Goal: Information Seeking & Learning: Compare options

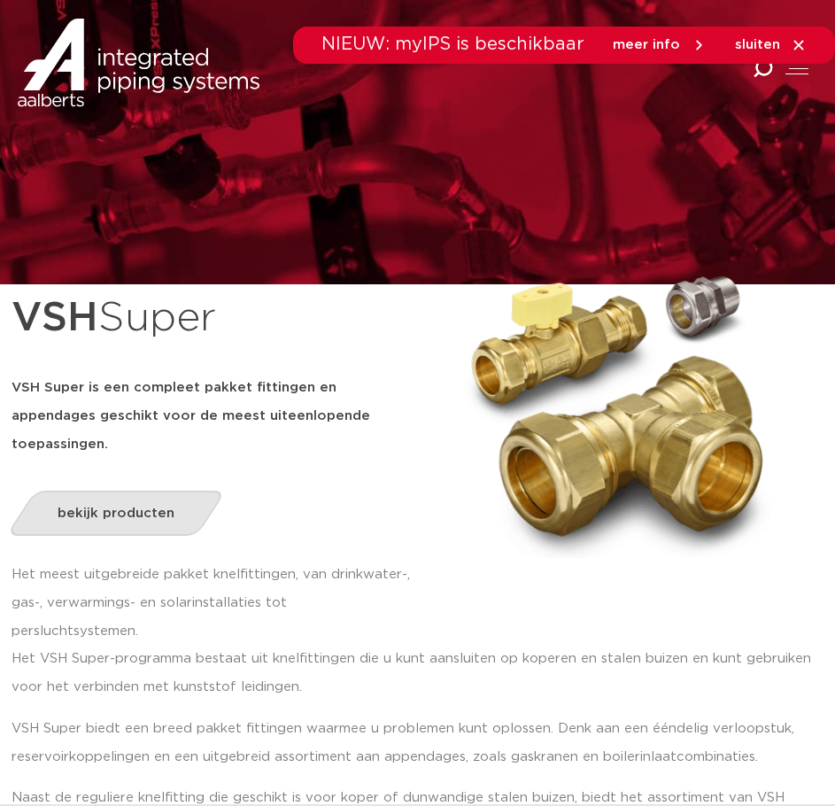
click at [151, 491] on link "bekijk producten" at bounding box center [115, 513] width 220 height 45
click at [135, 492] on link "bekijk producten" at bounding box center [115, 513] width 220 height 45
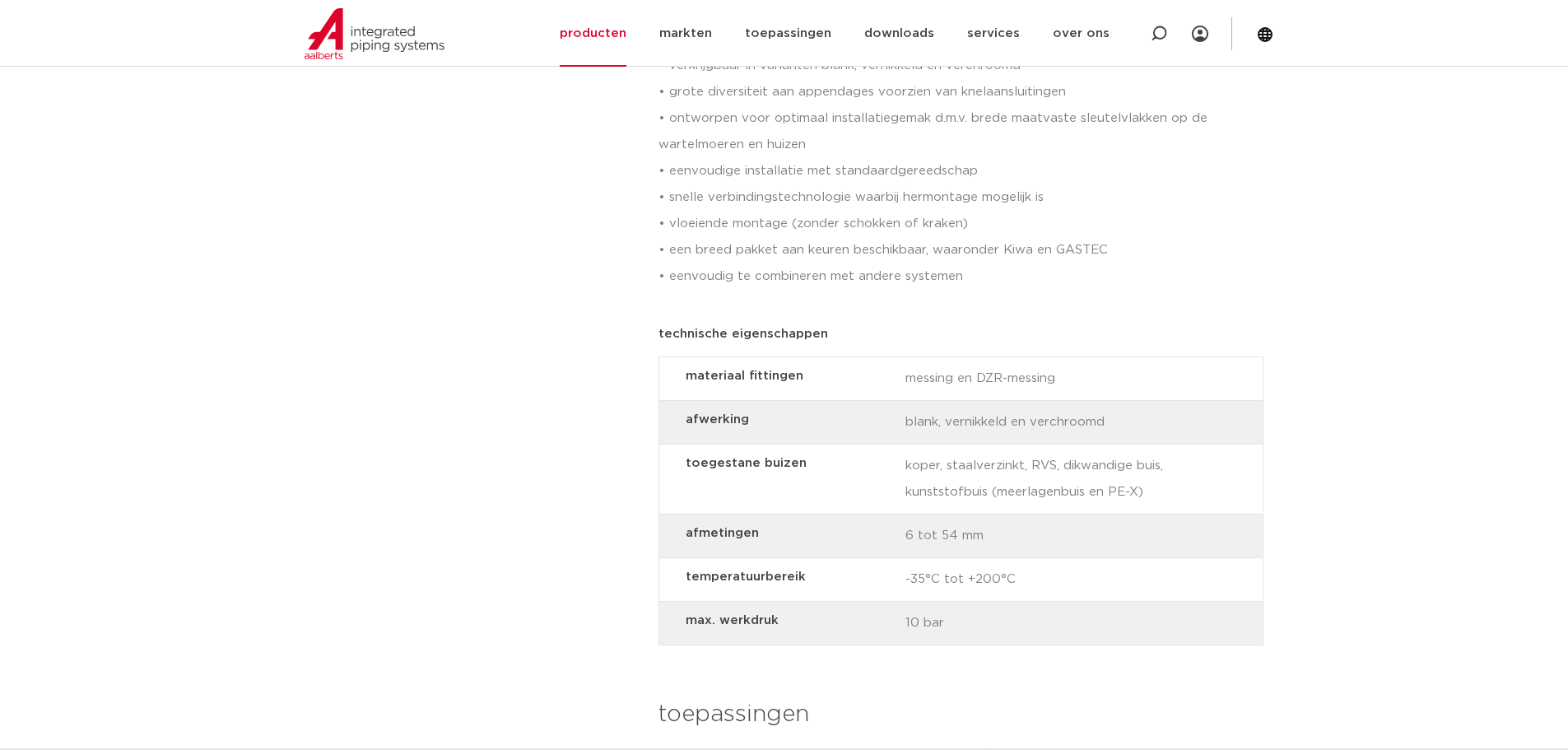
scroll to position [1728, 0]
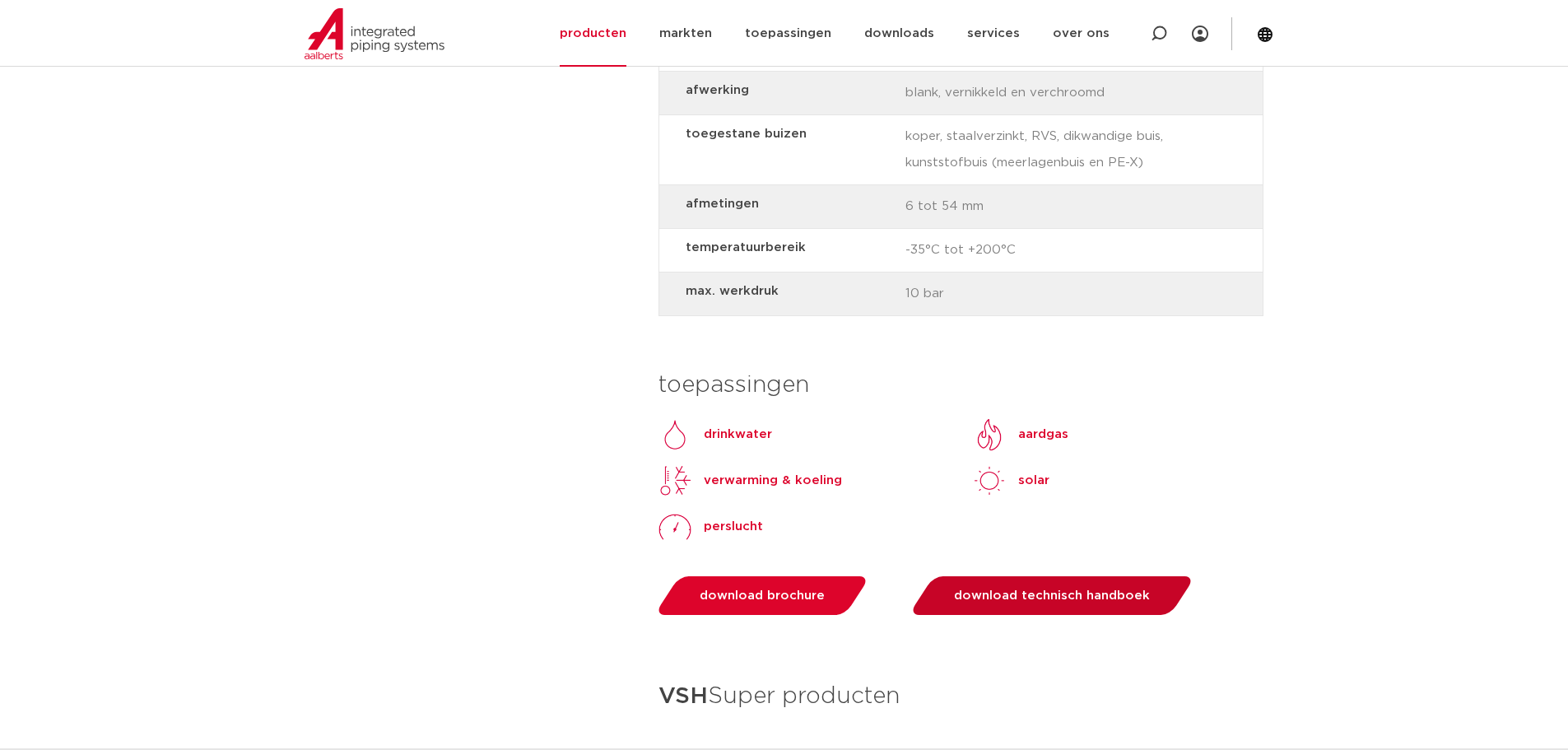
click at [787, 598] on span "download technisch handboek" at bounding box center [1051, 595] width 196 height 12
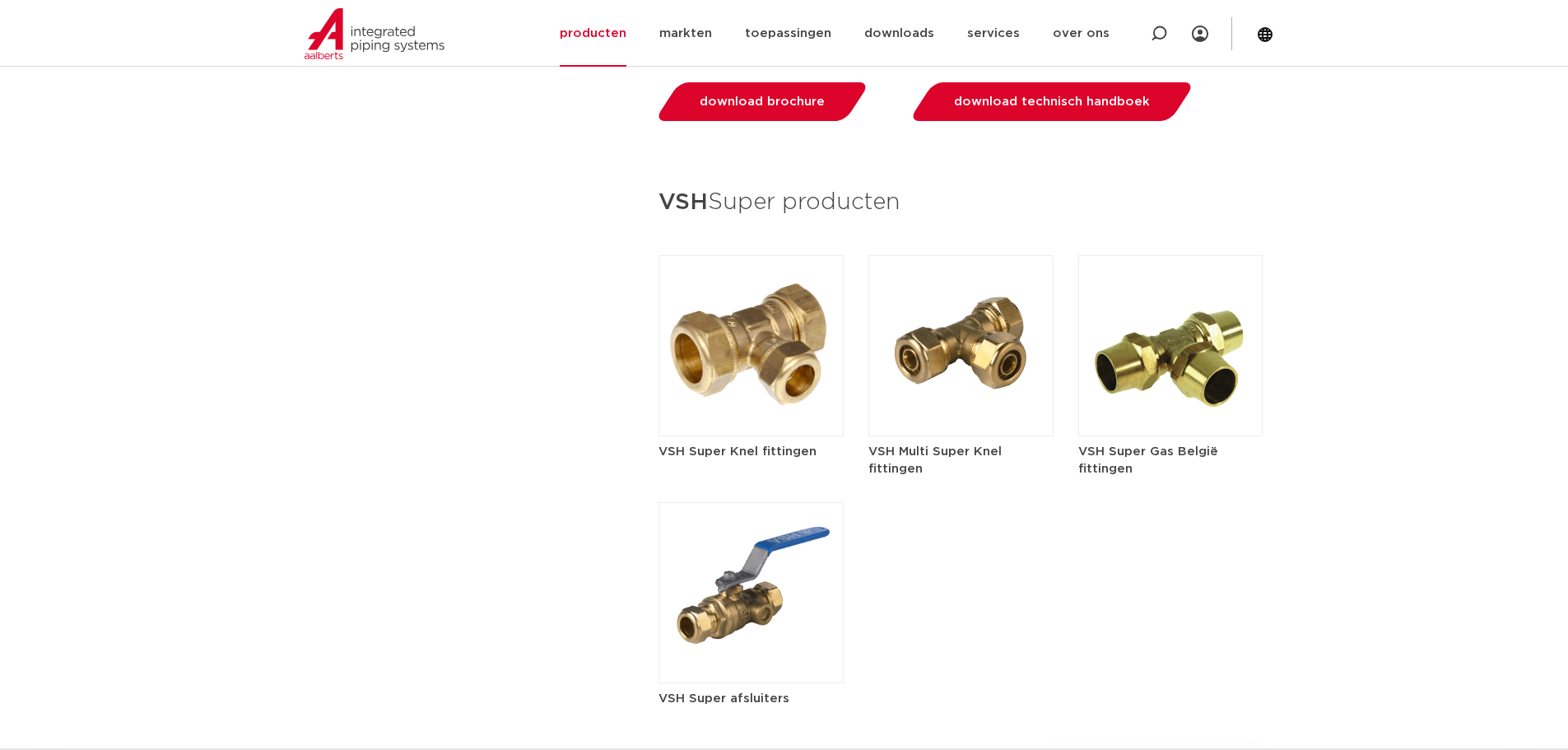
scroll to position [2304, 0]
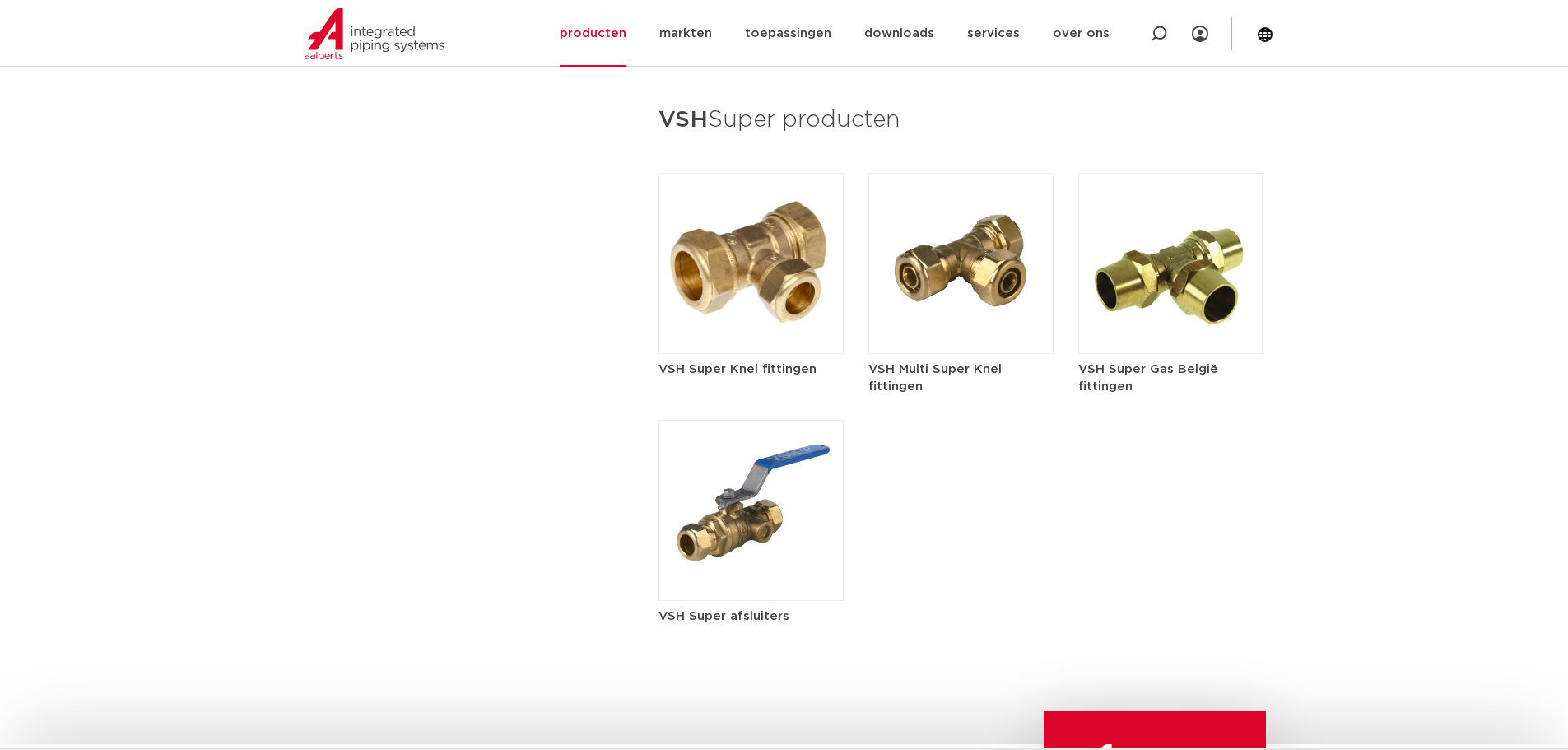
click at [736, 269] on img at bounding box center [750, 263] width 185 height 181
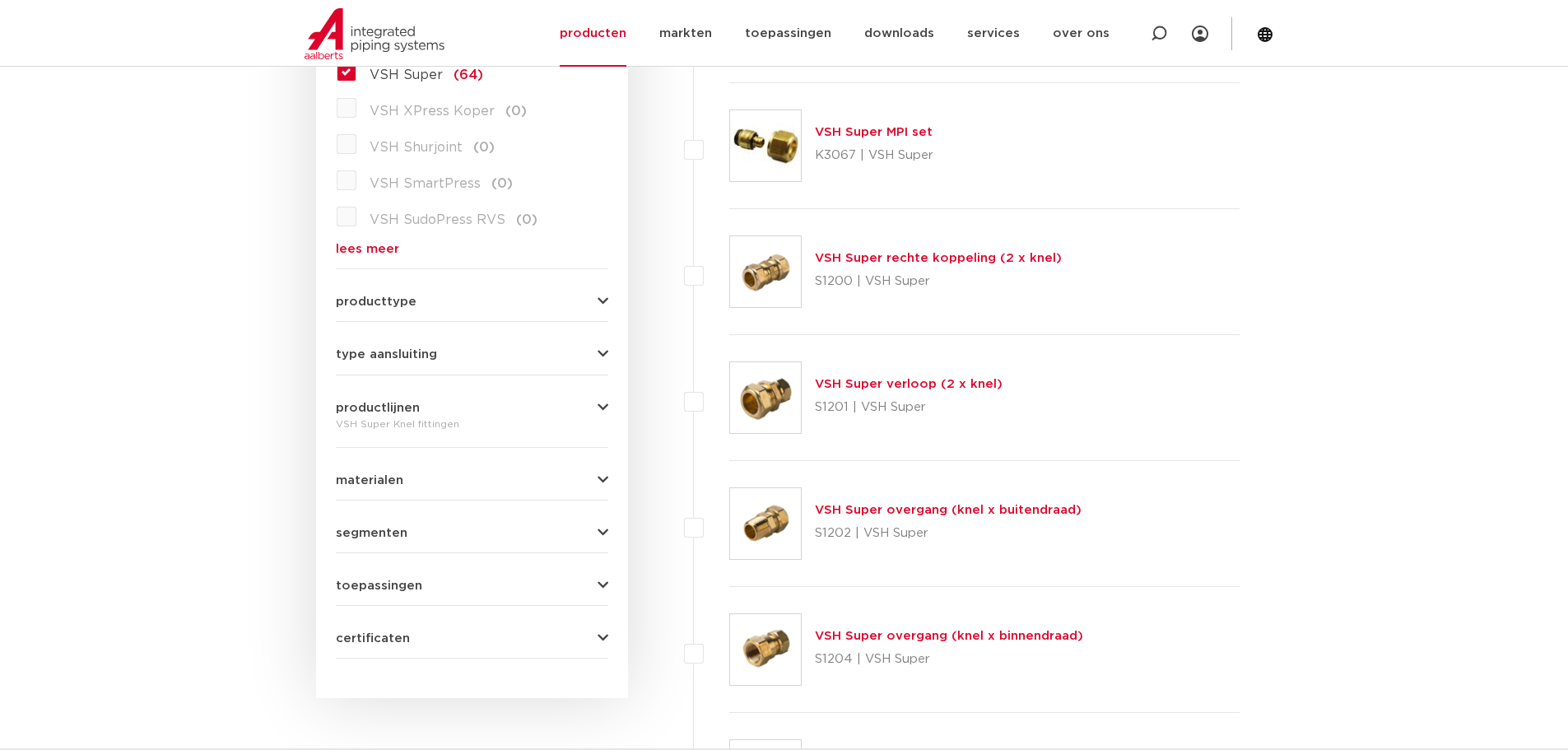
scroll to position [576, 0]
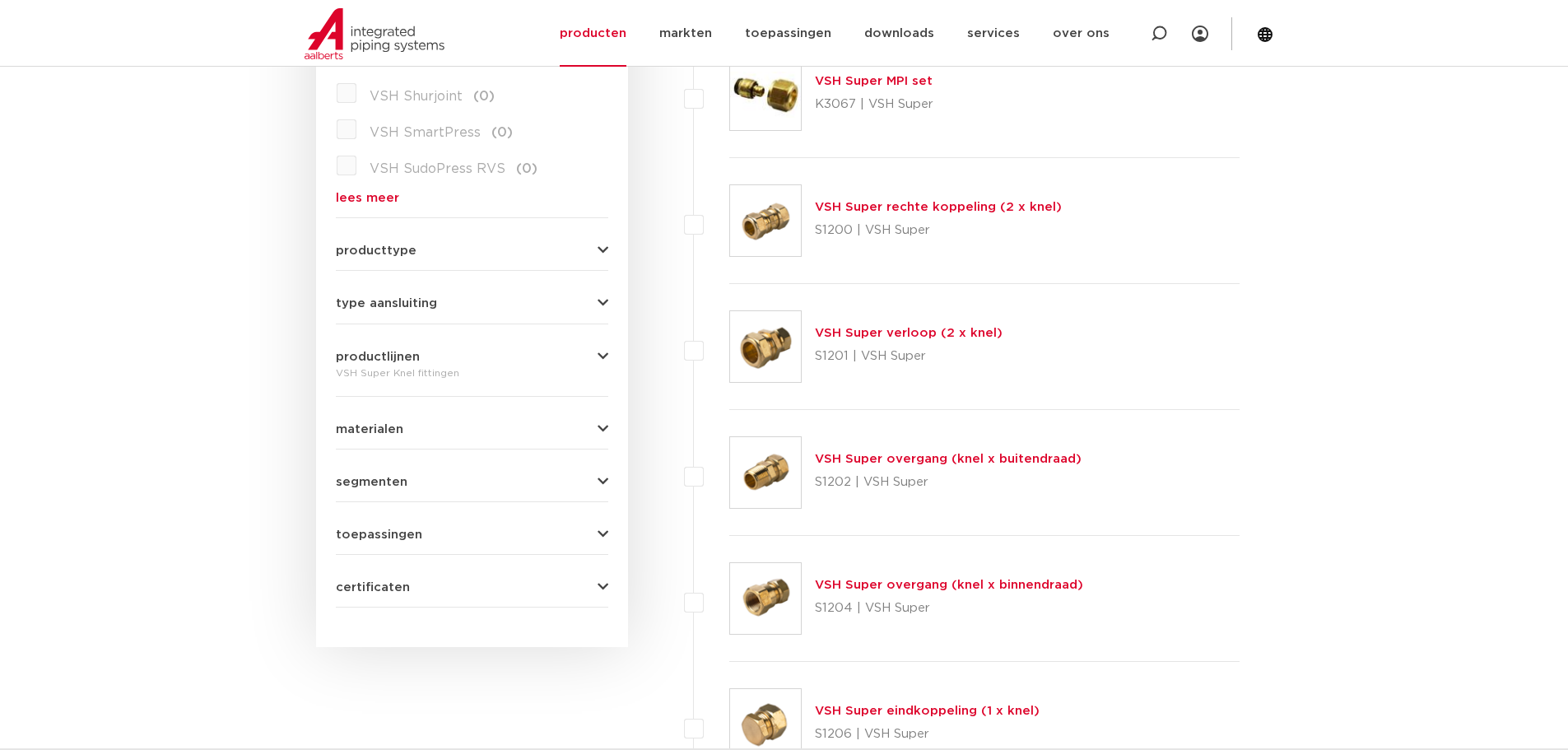
click at [449, 253] on button "producttype" at bounding box center [471, 250] width 272 height 12
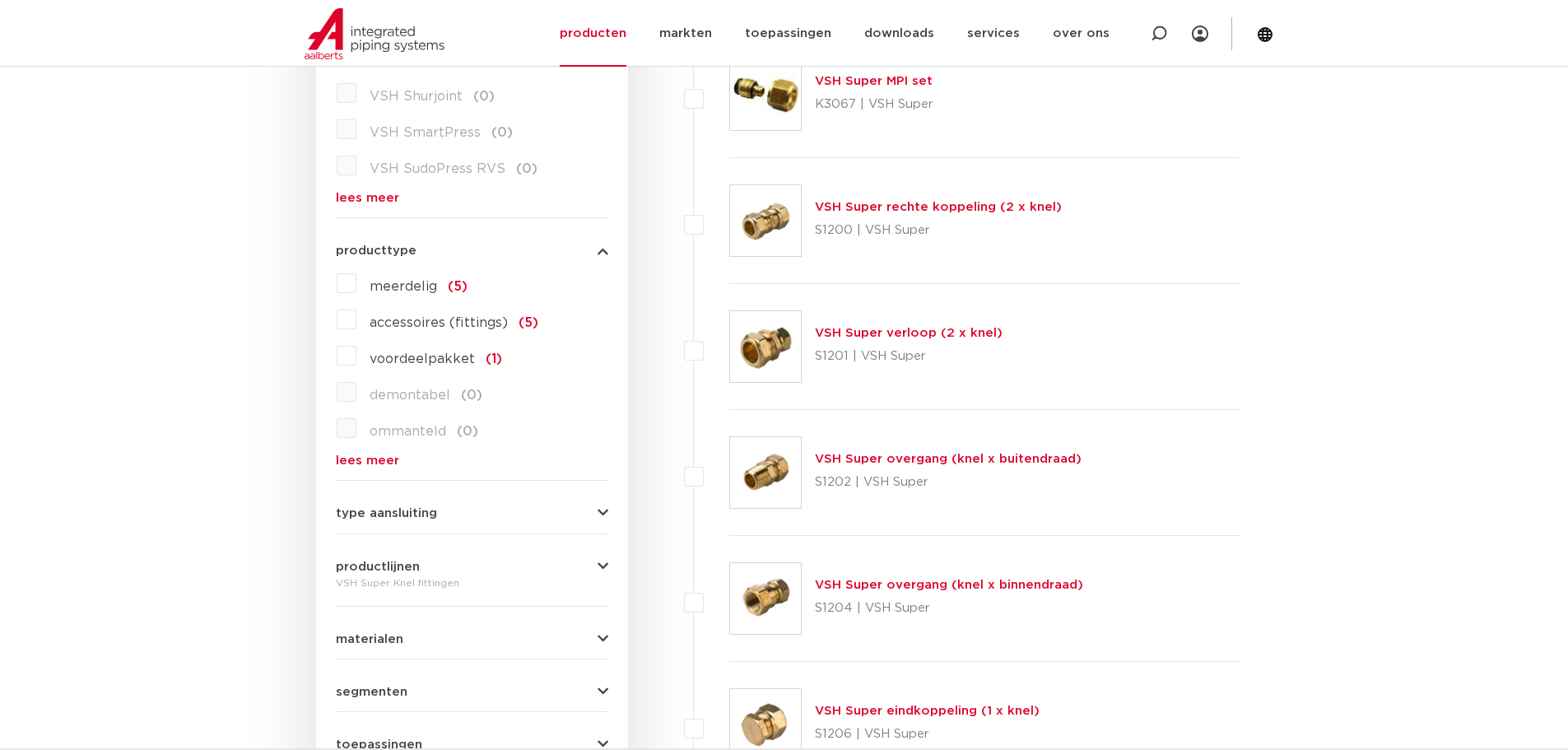
click at [444, 252] on button "producttype" at bounding box center [471, 250] width 272 height 12
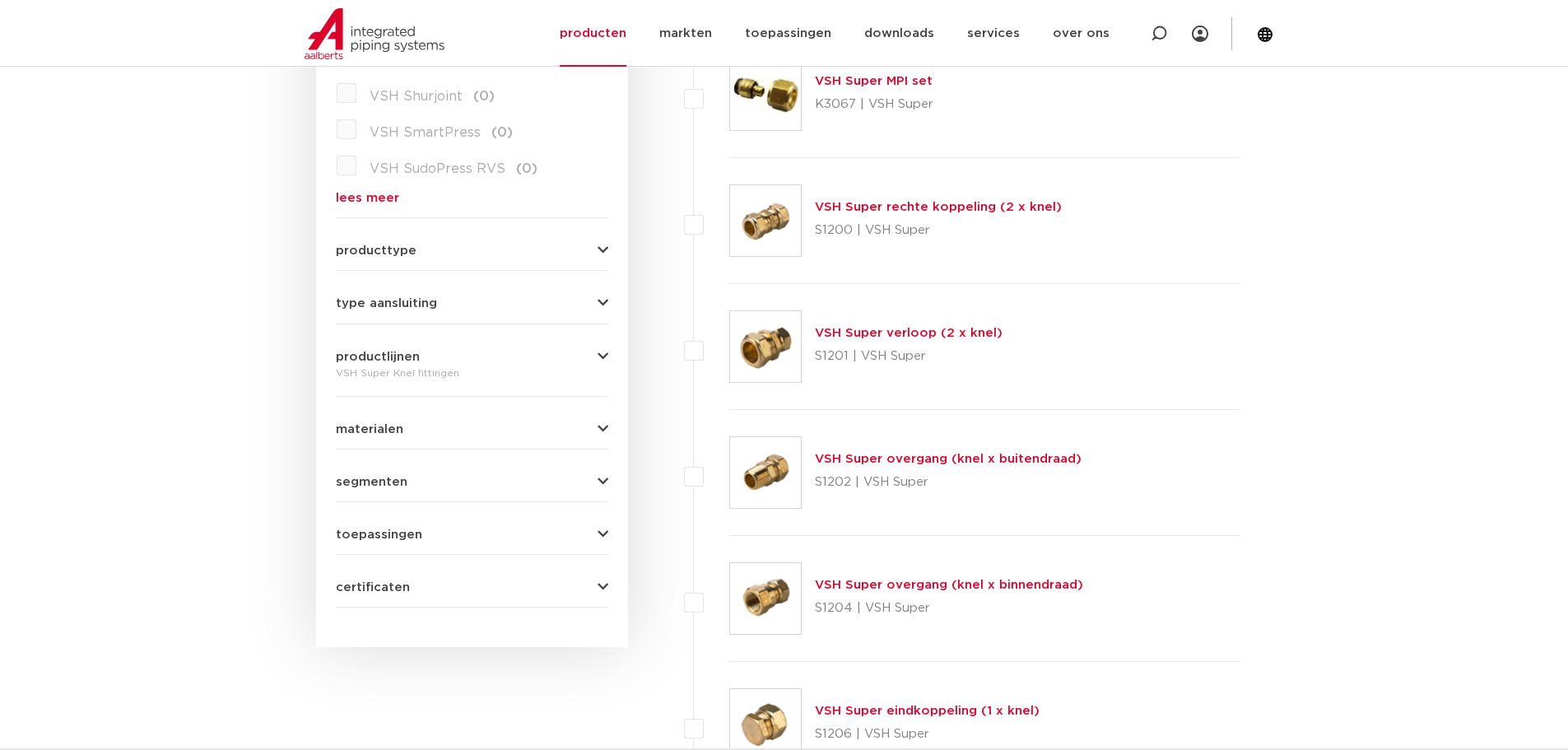
click at [437, 323] on hr at bounding box center [471, 323] width 272 height 1
click at [433, 309] on span "type aansluiting" at bounding box center [386, 303] width 101 height 12
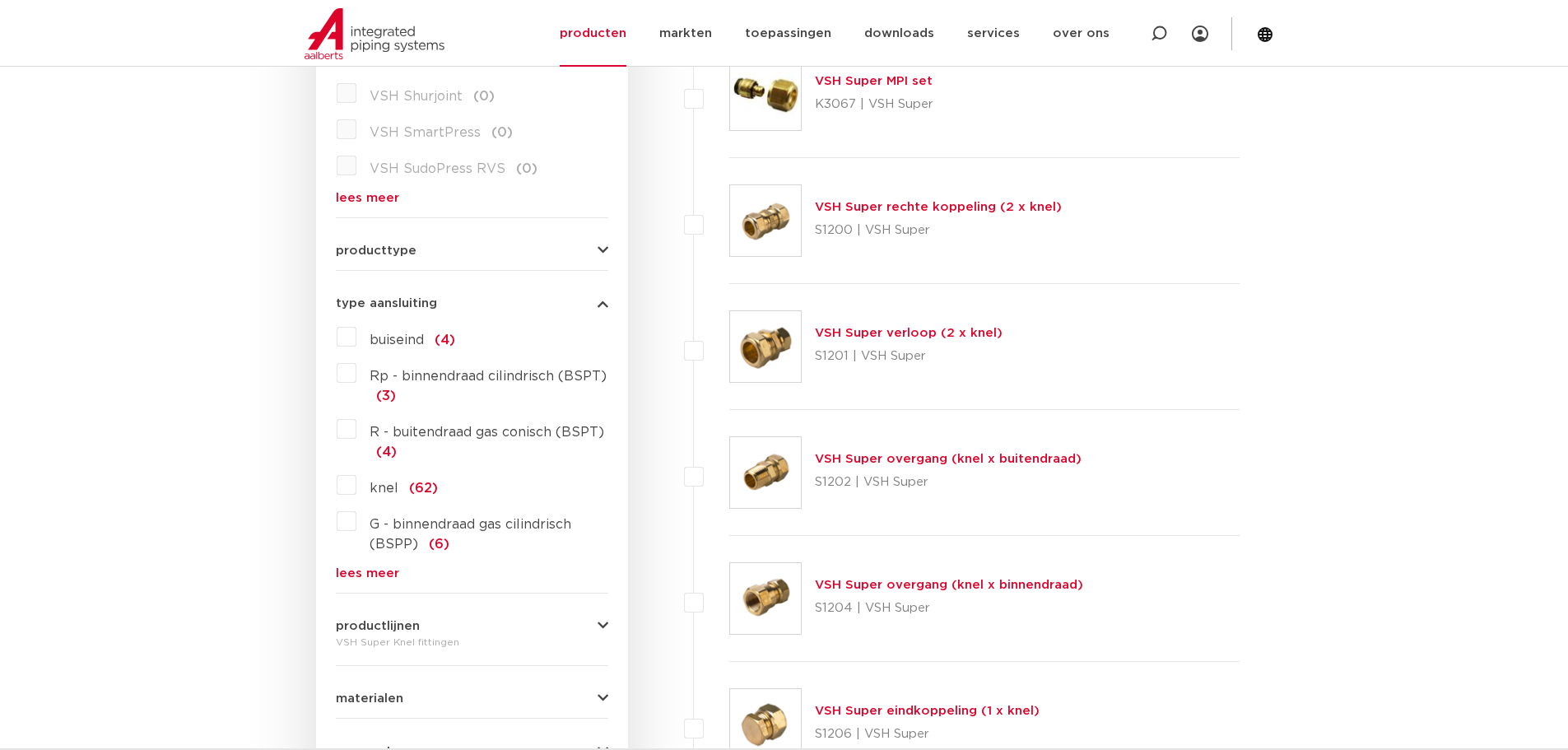
click at [431, 306] on span "type aansluiting" at bounding box center [386, 303] width 101 height 12
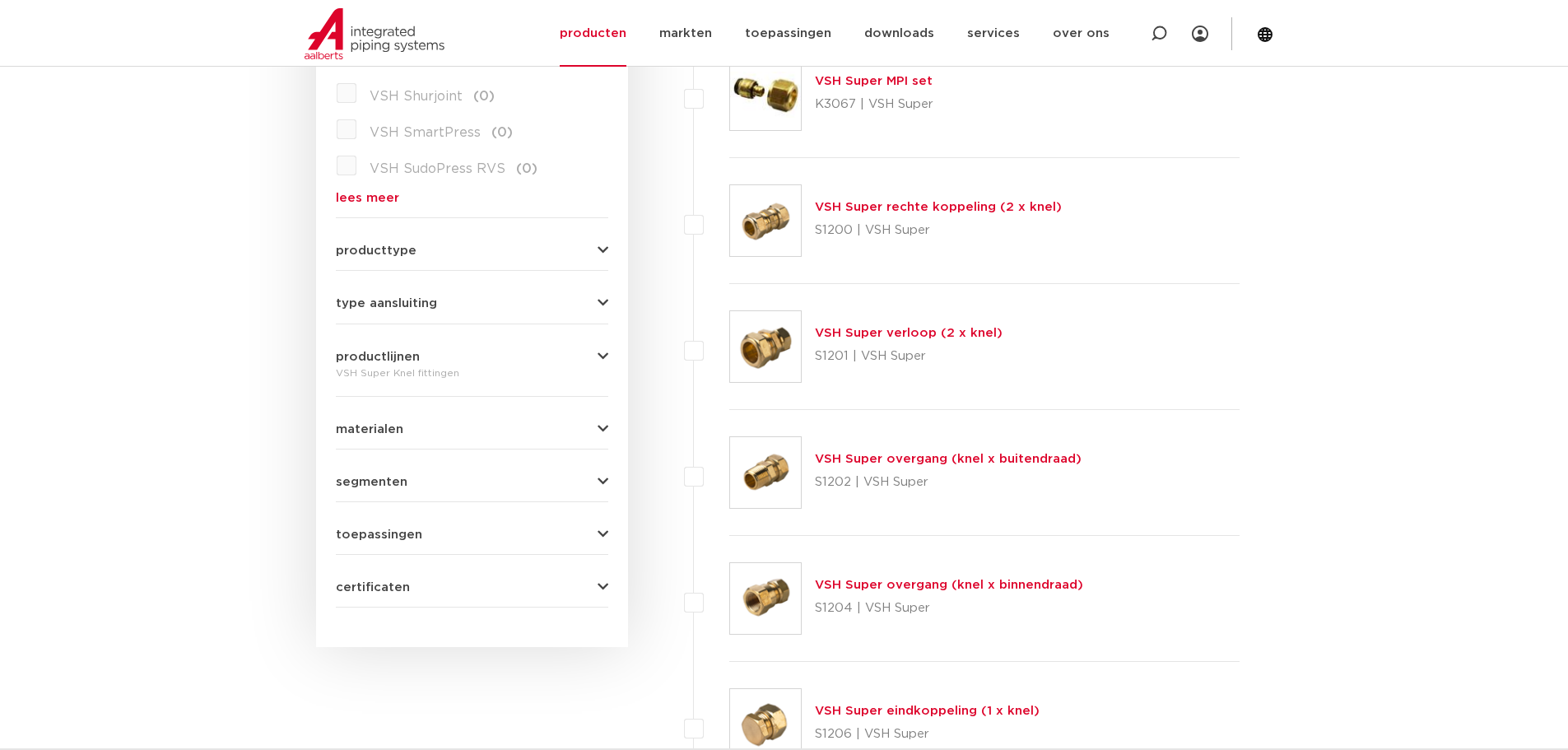
click at [434, 424] on button "materialen" at bounding box center [471, 428] width 272 height 12
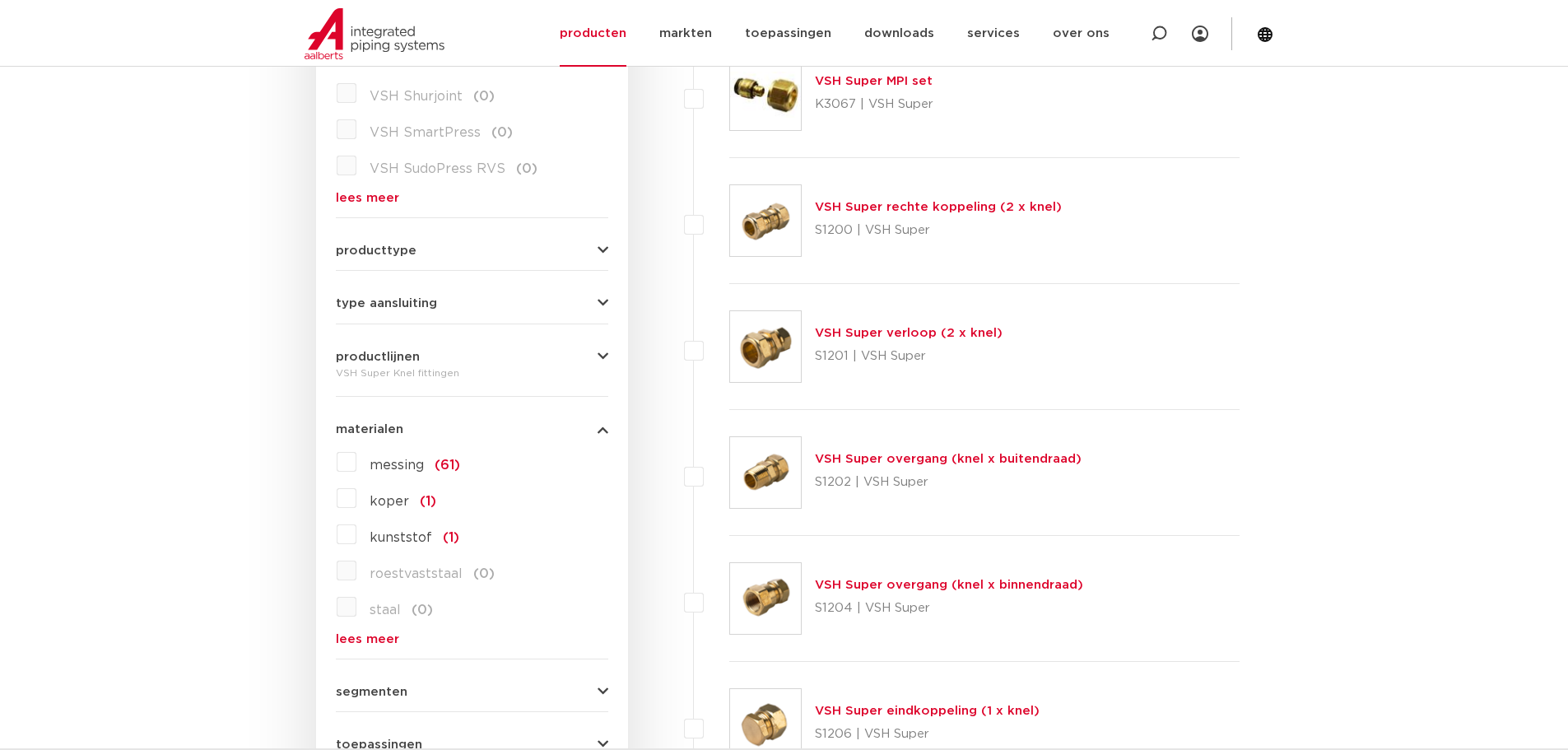
click at [415, 428] on button "materialen" at bounding box center [471, 428] width 272 height 12
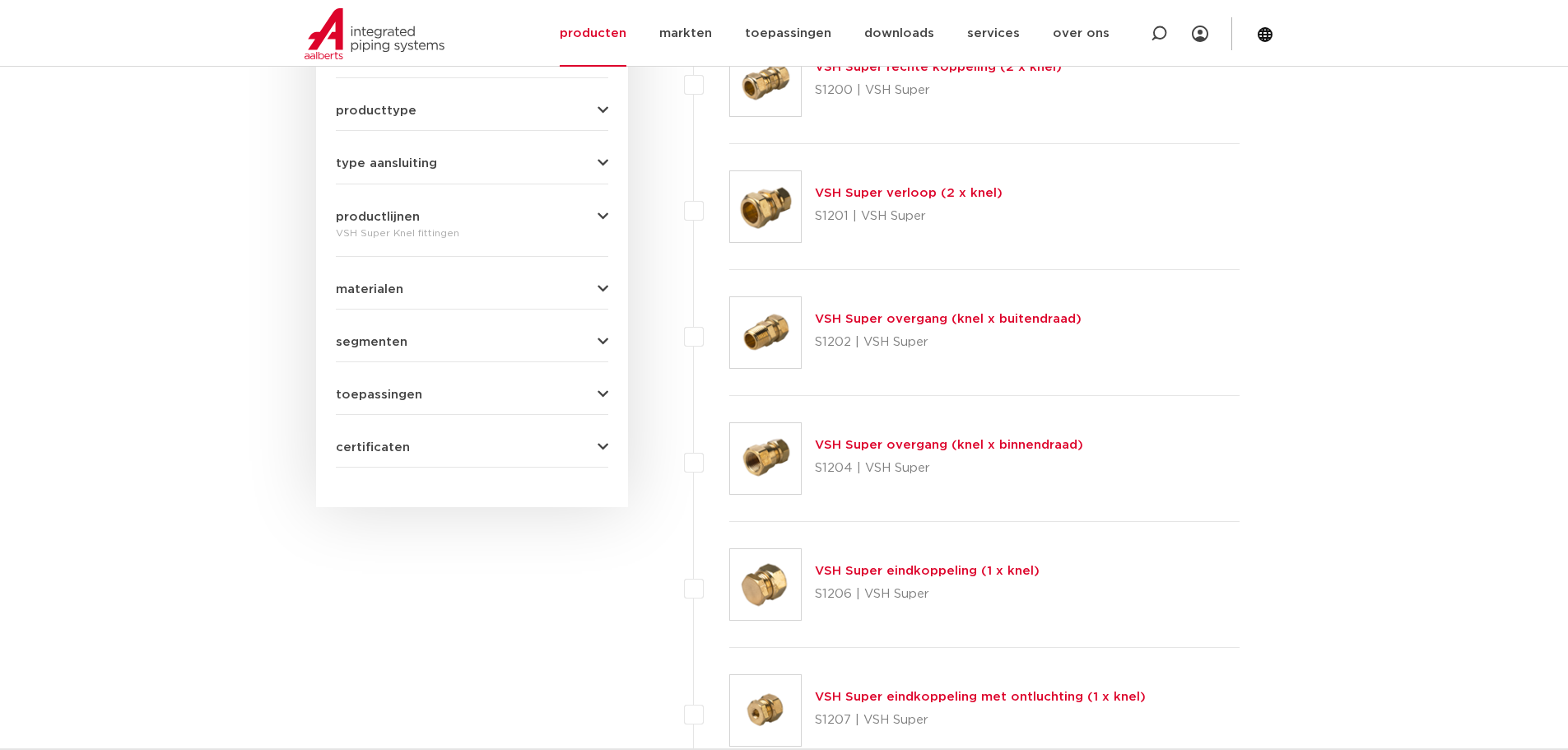
scroll to position [741, 0]
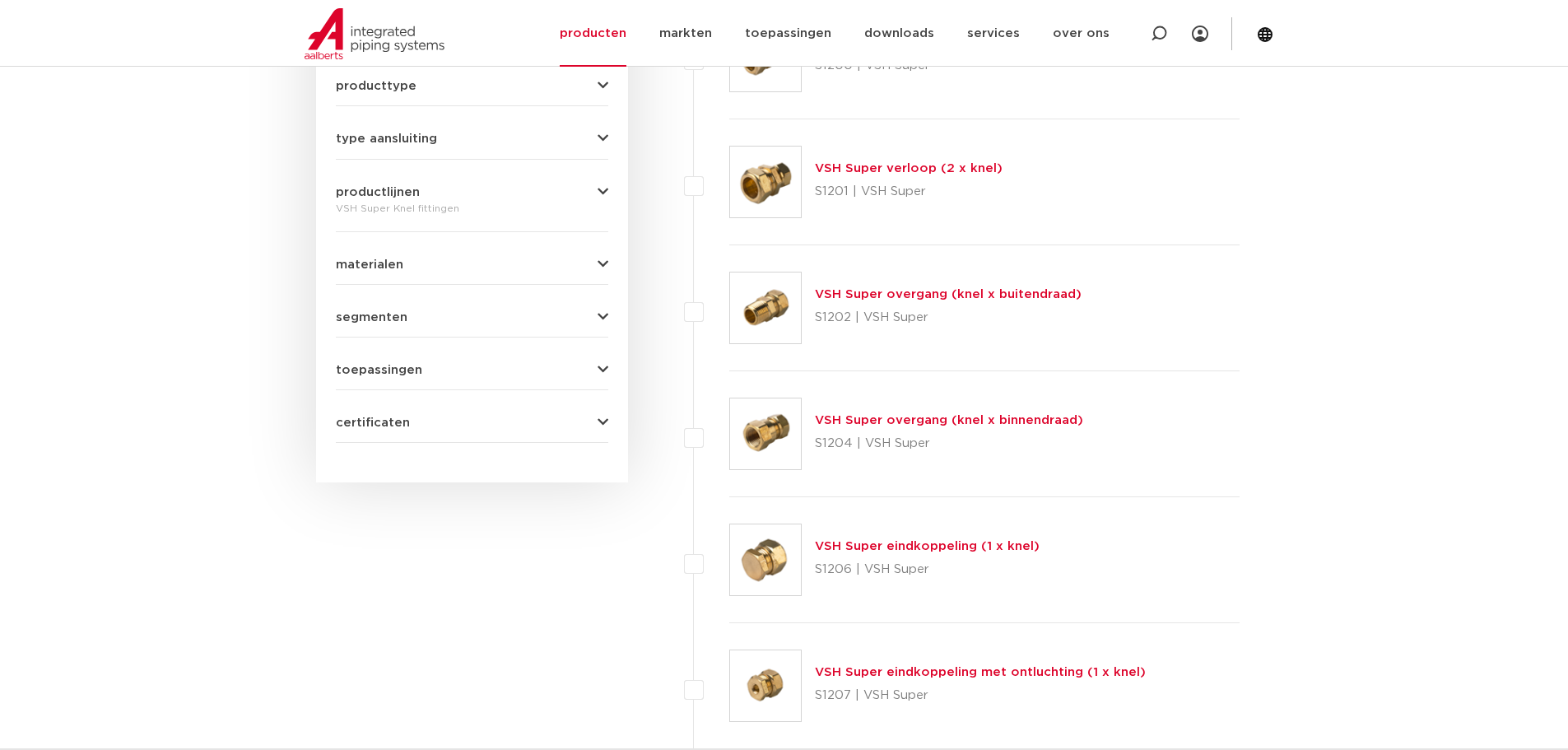
click at [402, 378] on form "zoek op naam of productnummer alle categorieën fittingen fittingen afsluiters b…" at bounding box center [471, 49] width 272 height 786
click at [405, 370] on span "toepassingen" at bounding box center [378, 369] width 86 height 12
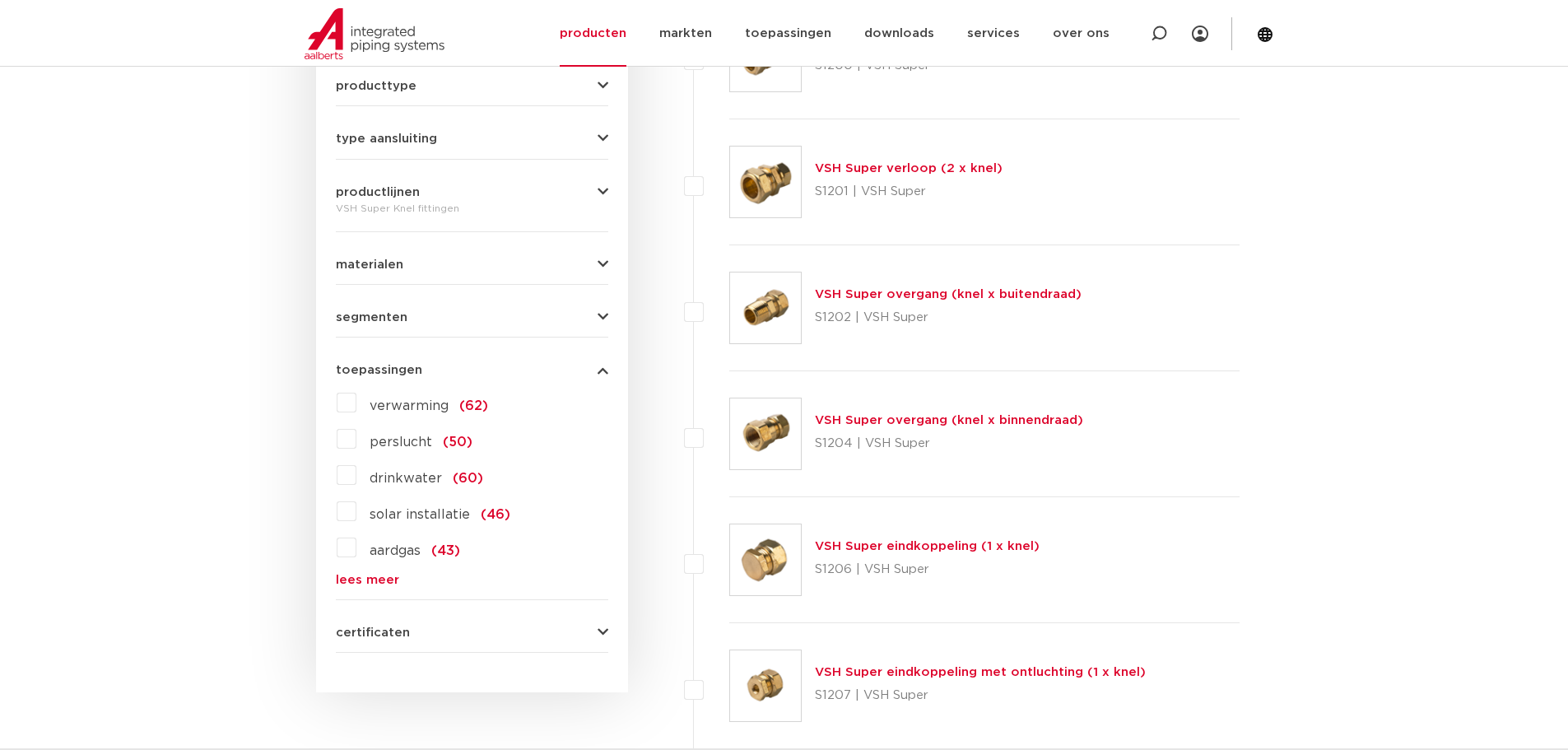
click at [405, 370] on span "toepassingen" at bounding box center [378, 369] width 86 height 12
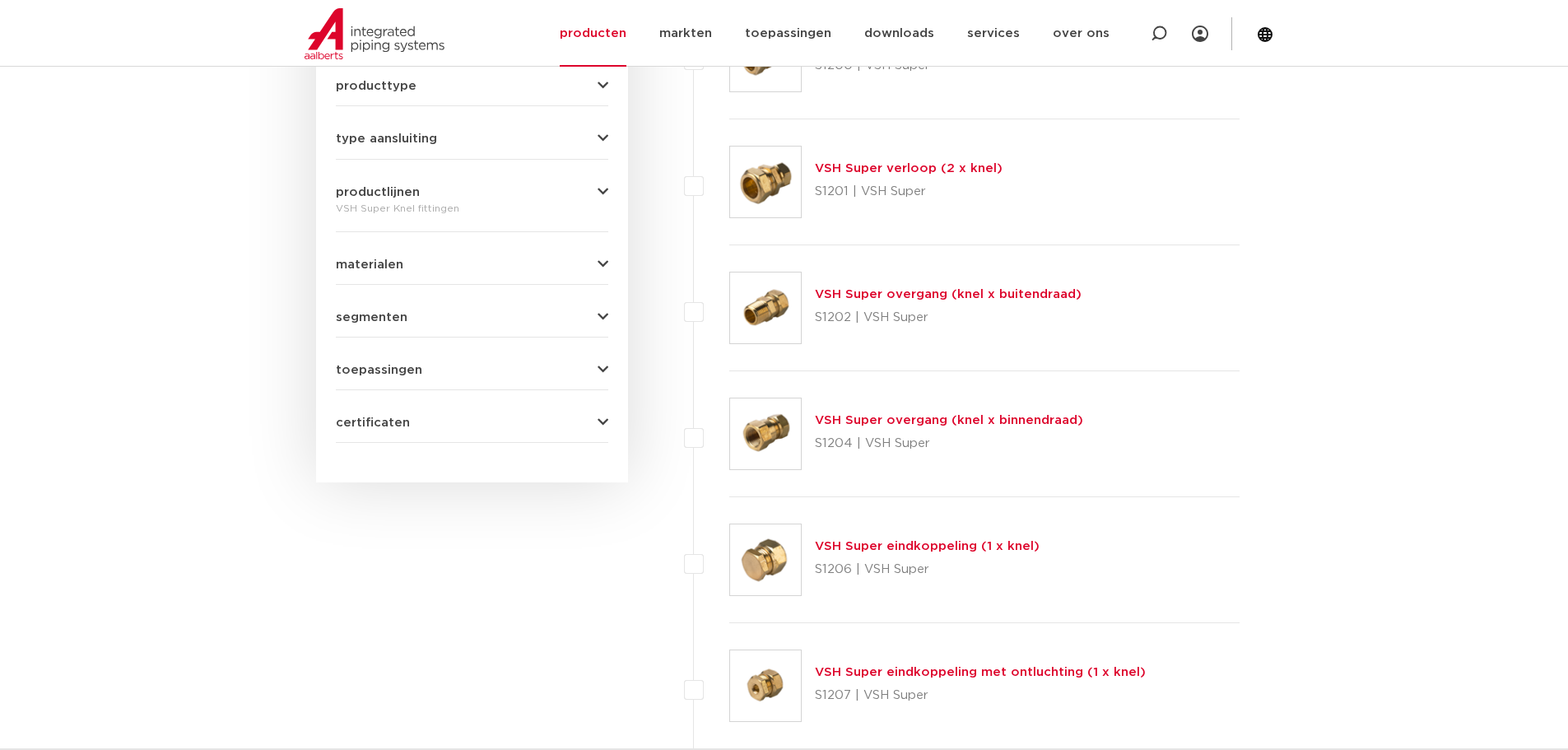
click at [405, 370] on span "toepassingen" at bounding box center [378, 369] width 86 height 12
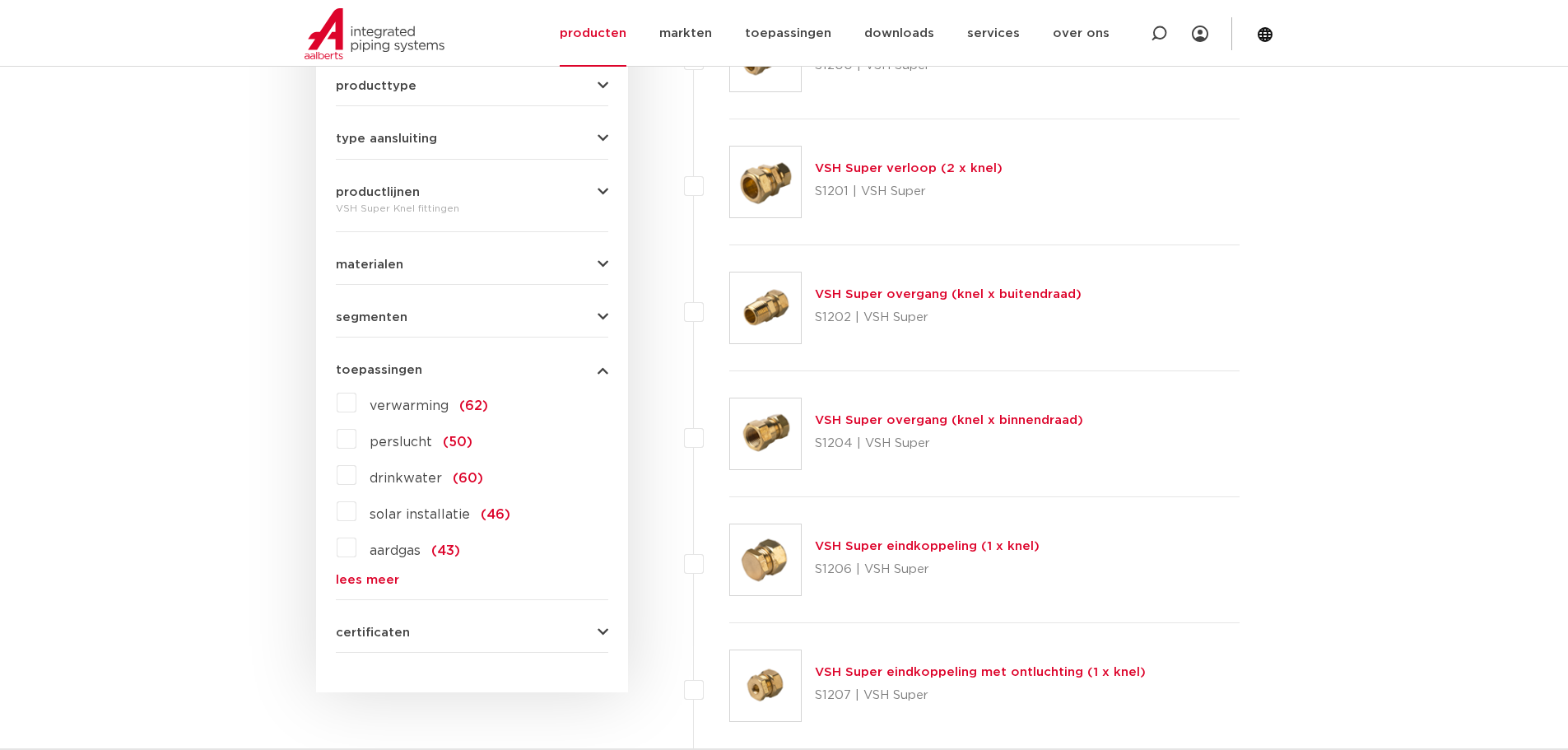
click at [362, 578] on link "lees meer" at bounding box center [471, 579] width 272 height 12
click at [388, 557] on span "aardgas" at bounding box center [395, 550] width 51 height 13
click at [0, 0] on input "aardgas (43)" at bounding box center [0, 0] width 0 height 0
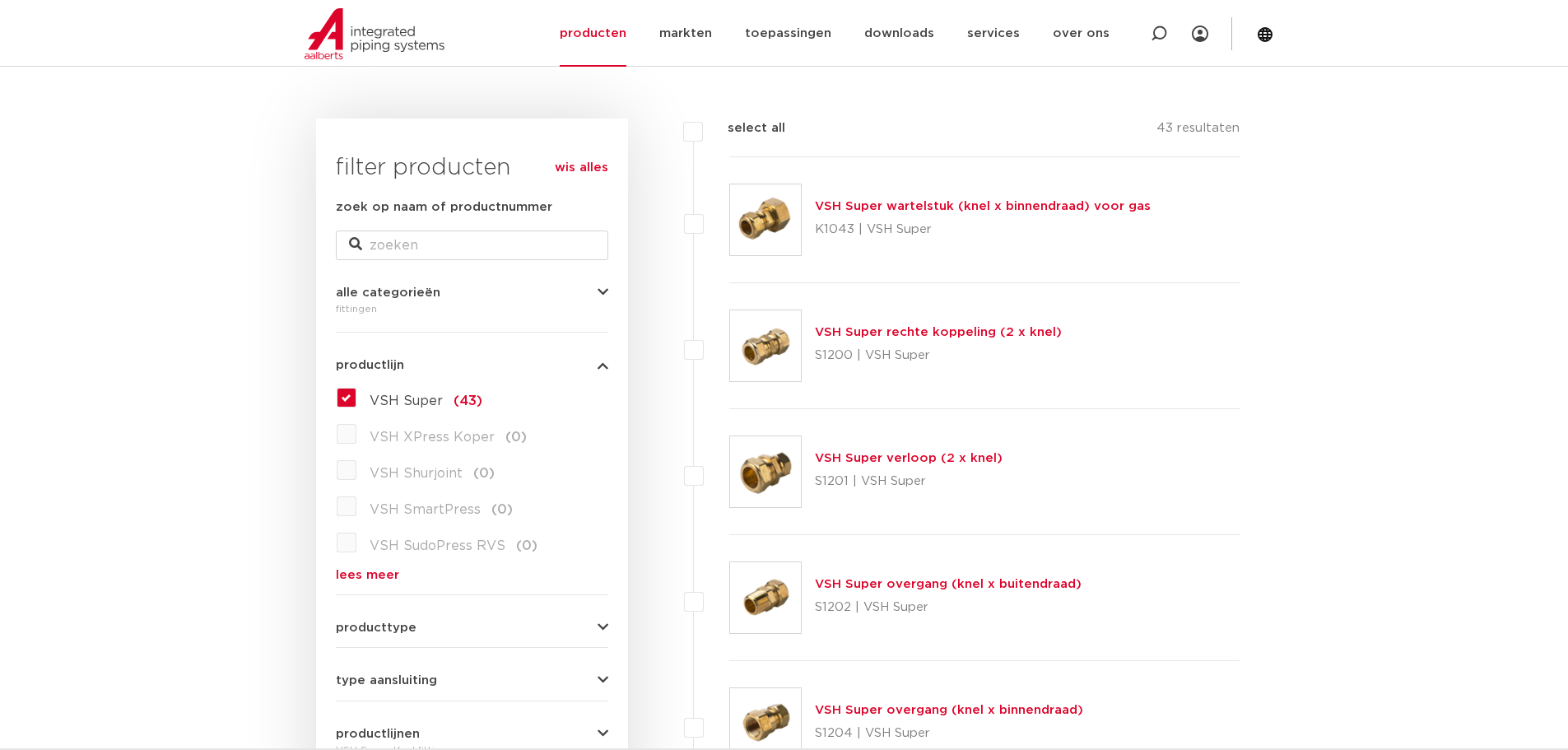
scroll to position [164, 0]
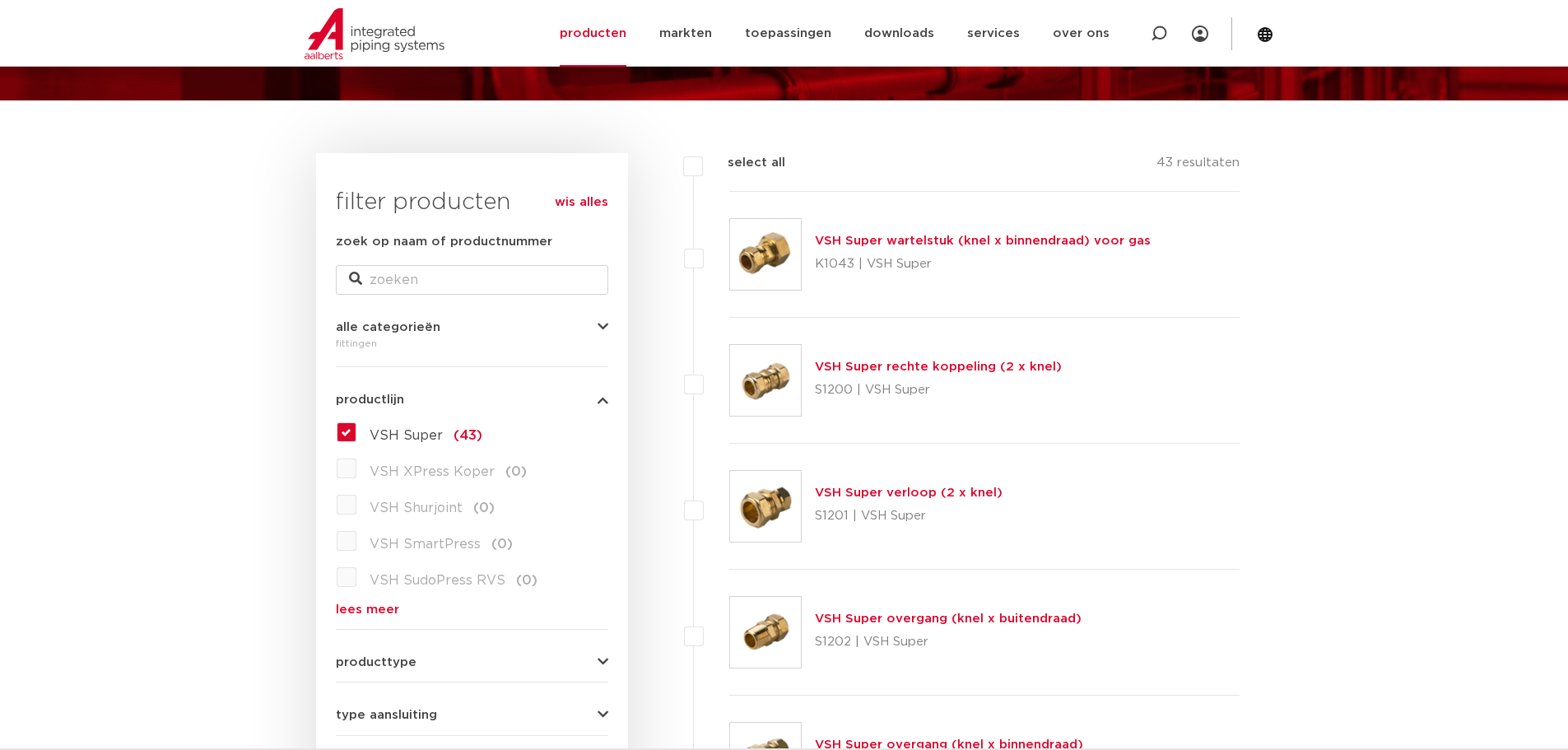
drag, startPoint x: 630, startPoint y: 123, endPoint x: 619, endPoint y: 123, distance: 11.0
drag, startPoint x: 619, startPoint y: 123, endPoint x: 296, endPoint y: 144, distance: 323.7
drag, startPoint x: 296, startPoint y: 144, endPoint x: 138, endPoint y: 195, distance: 166.0
click at [997, 241] on link "VSH Super wartelstuk (knel x binnendraad) voor gas" at bounding box center [982, 240] width 336 height 12
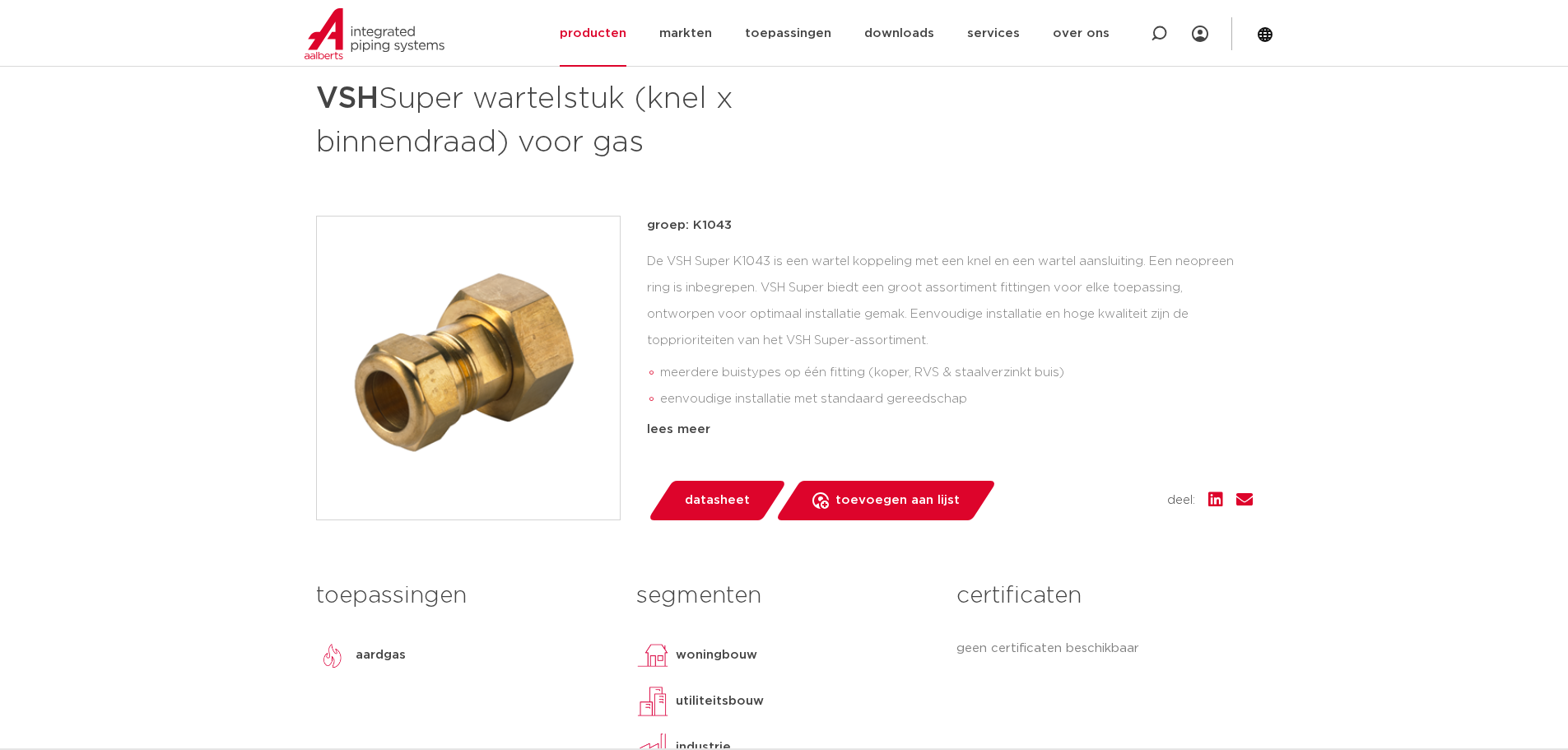
scroll to position [247, 0]
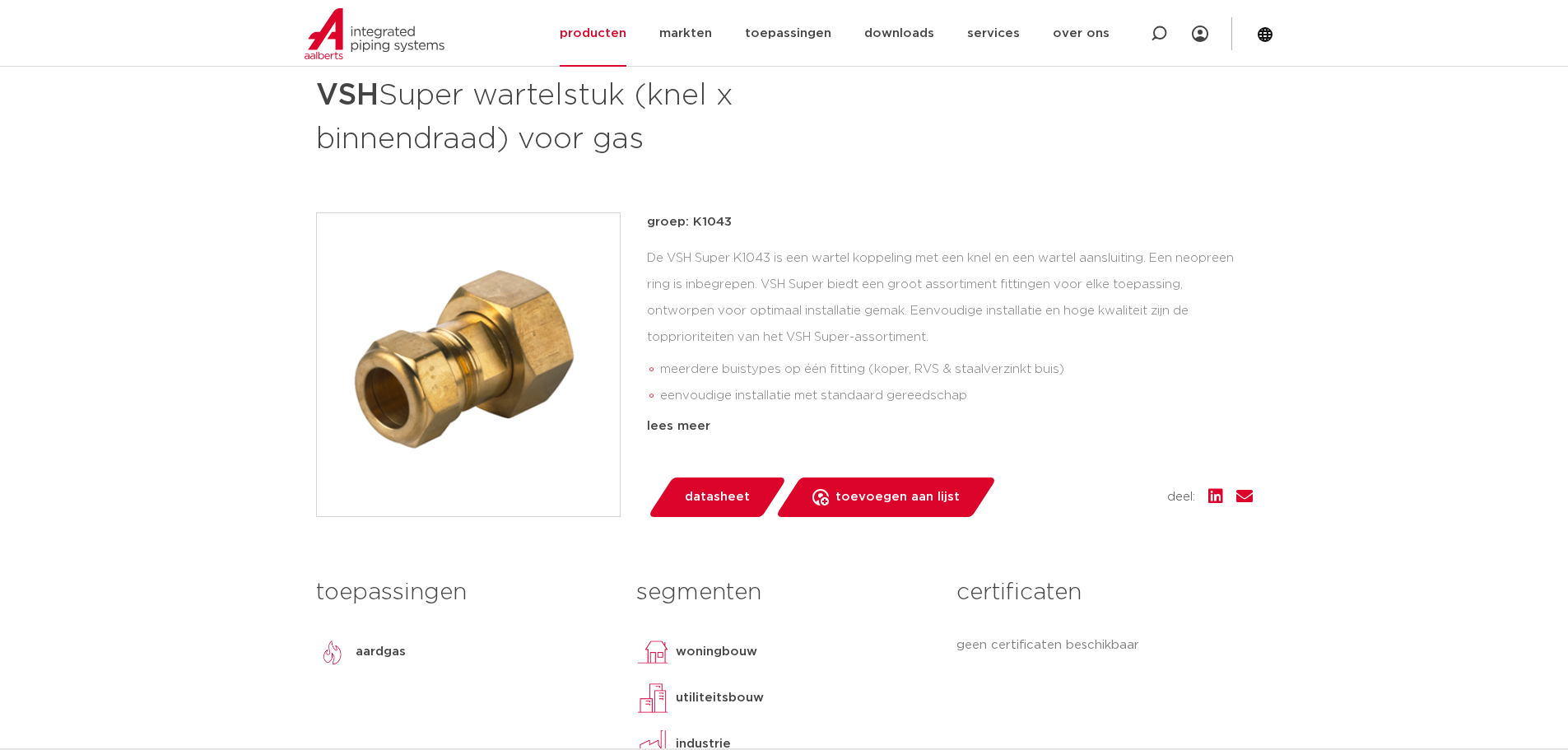
drag, startPoint x: 641, startPoint y: 193, endPoint x: 341, endPoint y: 209, distance: 300.4
drag, startPoint x: 341, startPoint y: 209, endPoint x: 244, endPoint y: 211, distance: 97.0
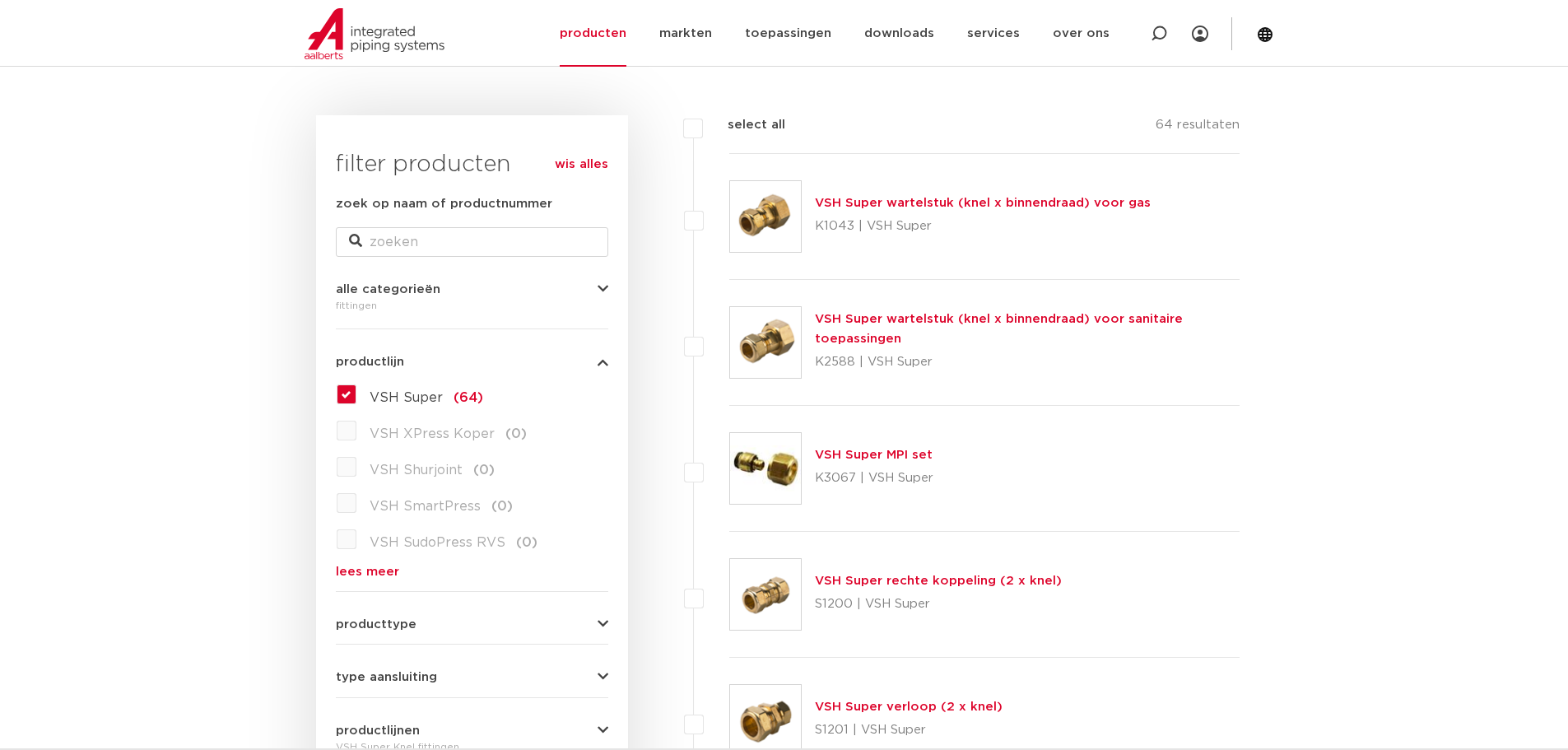
scroll to position [329, 0]
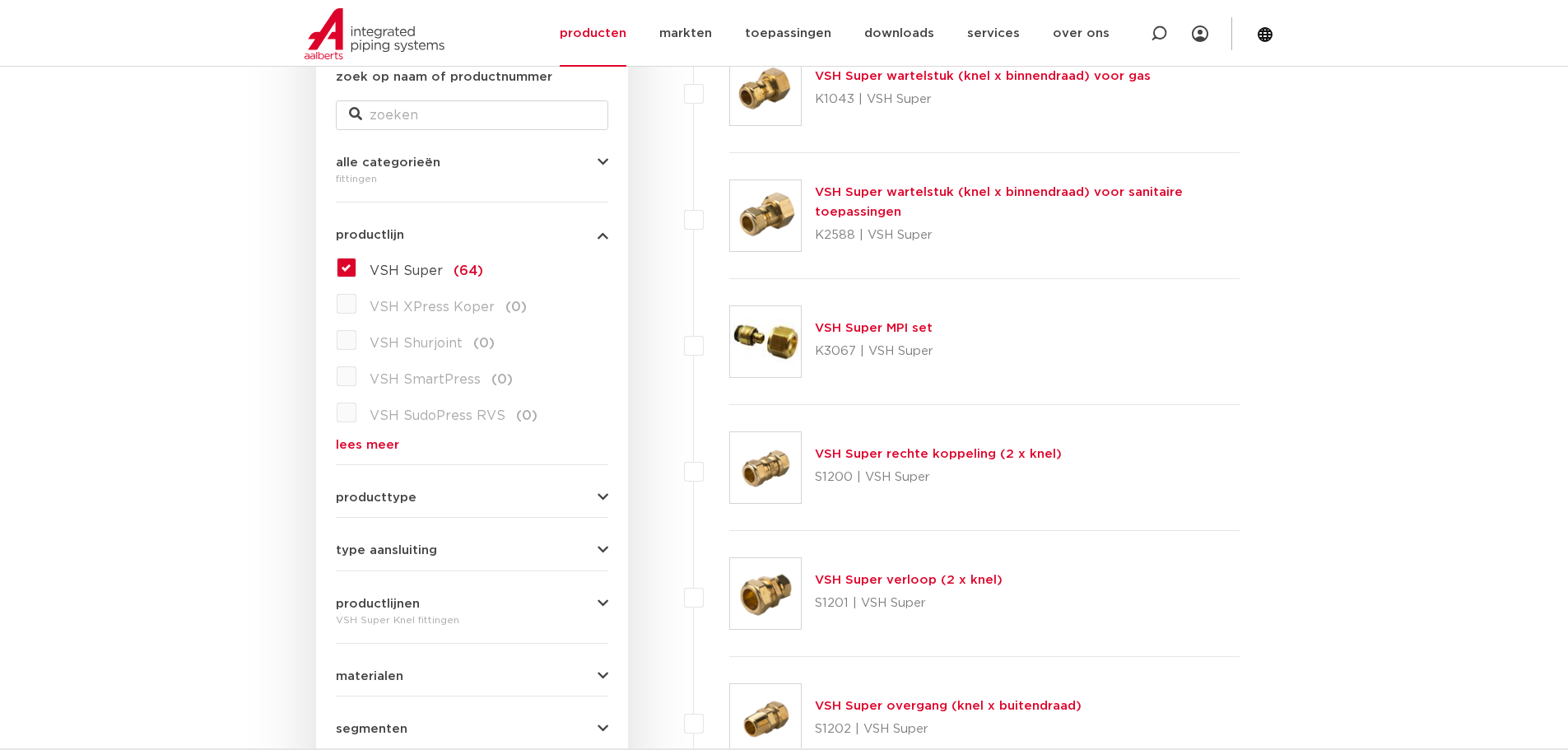
click at [917, 458] on link "VSH Super rechte koppeling (2 x knel)" at bounding box center [939, 454] width 247 height 12
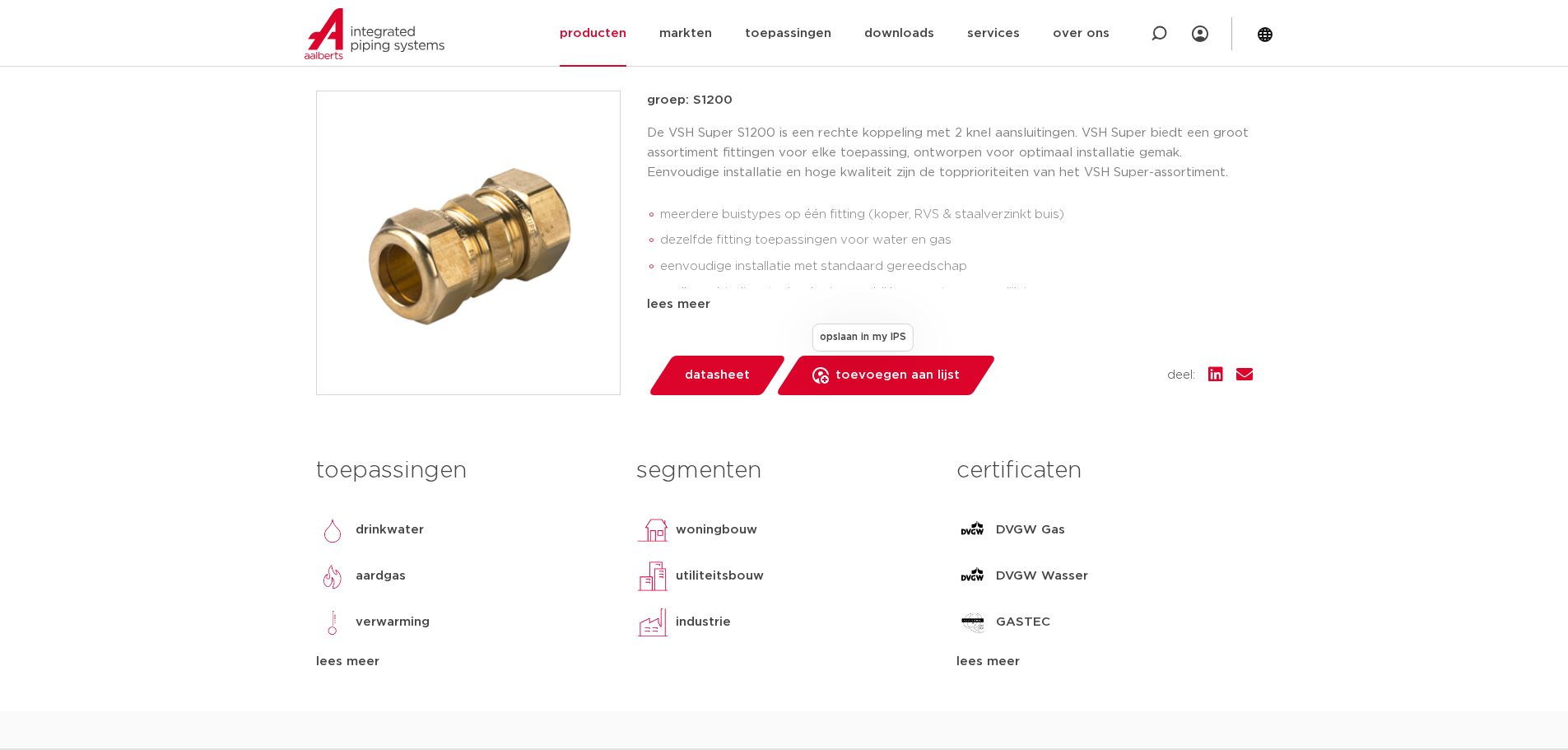
scroll to position [247, 0]
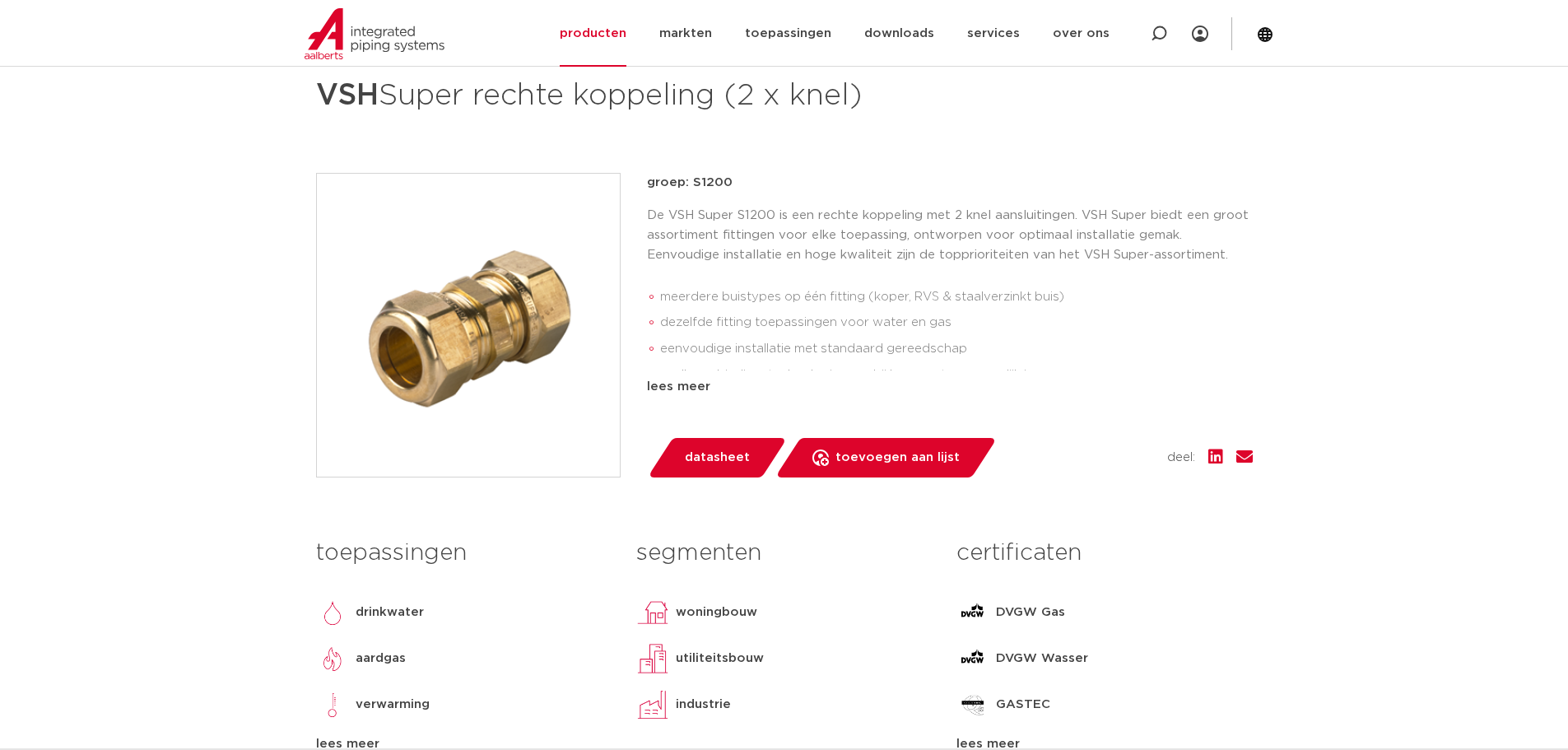
drag, startPoint x: 834, startPoint y: 204, endPoint x: 640, endPoint y: 164, distance: 198.1
click at [638, 161] on div "fittingen VSH Super rechte koppeling (2 x knel) groep: S1200 meerdere buistypes…" at bounding box center [784, 419] width 963 height 749
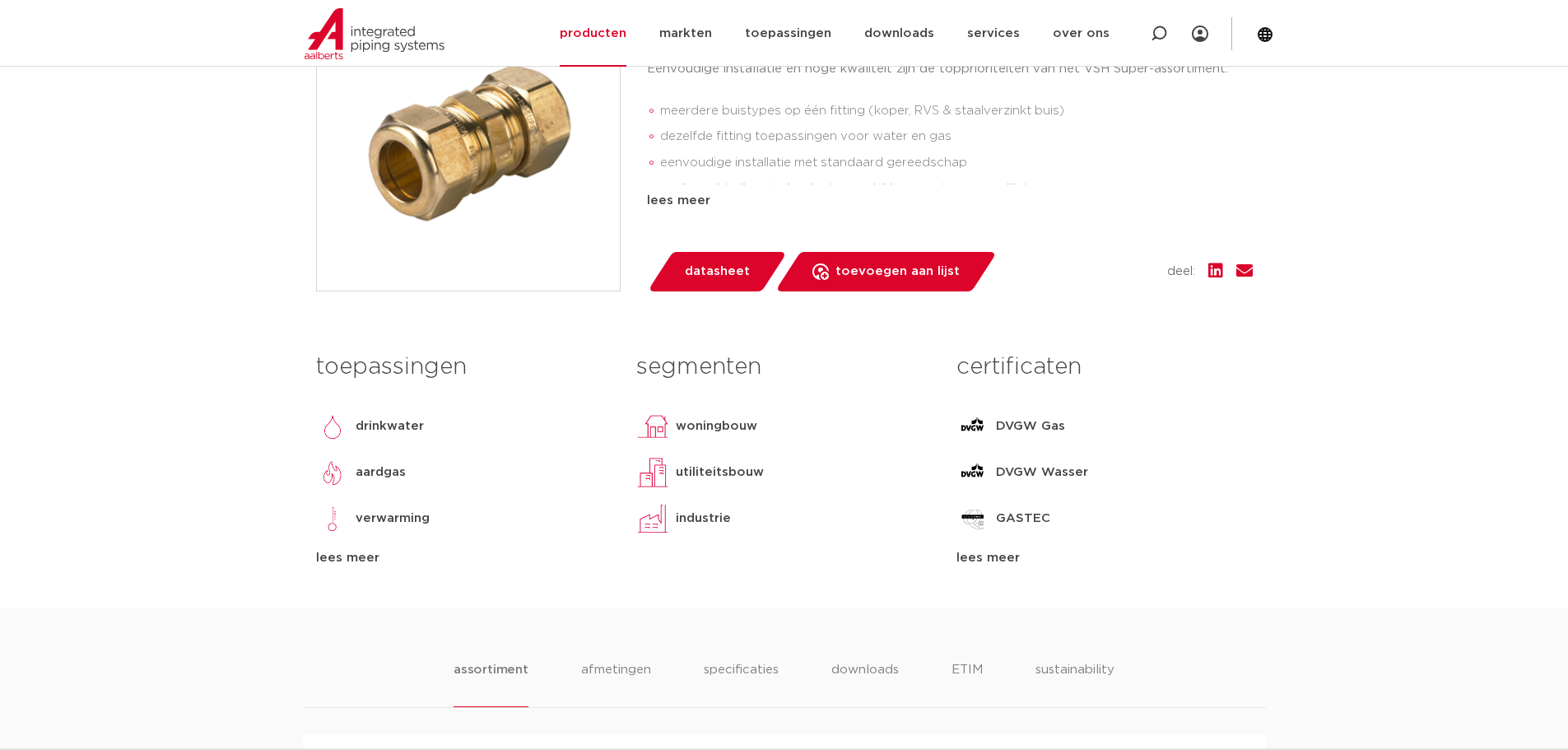
scroll to position [493, 0]
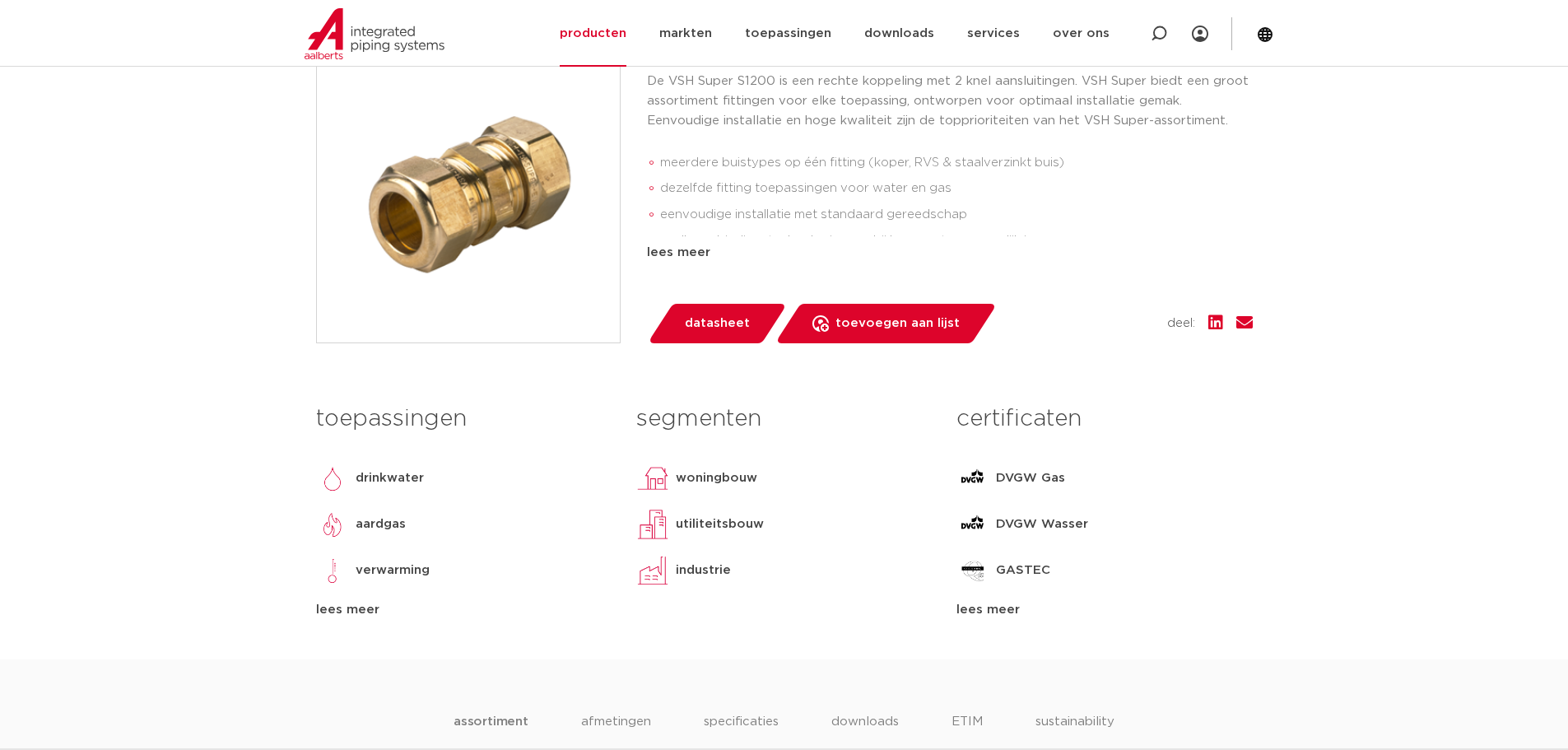
scroll to position [164, 0]
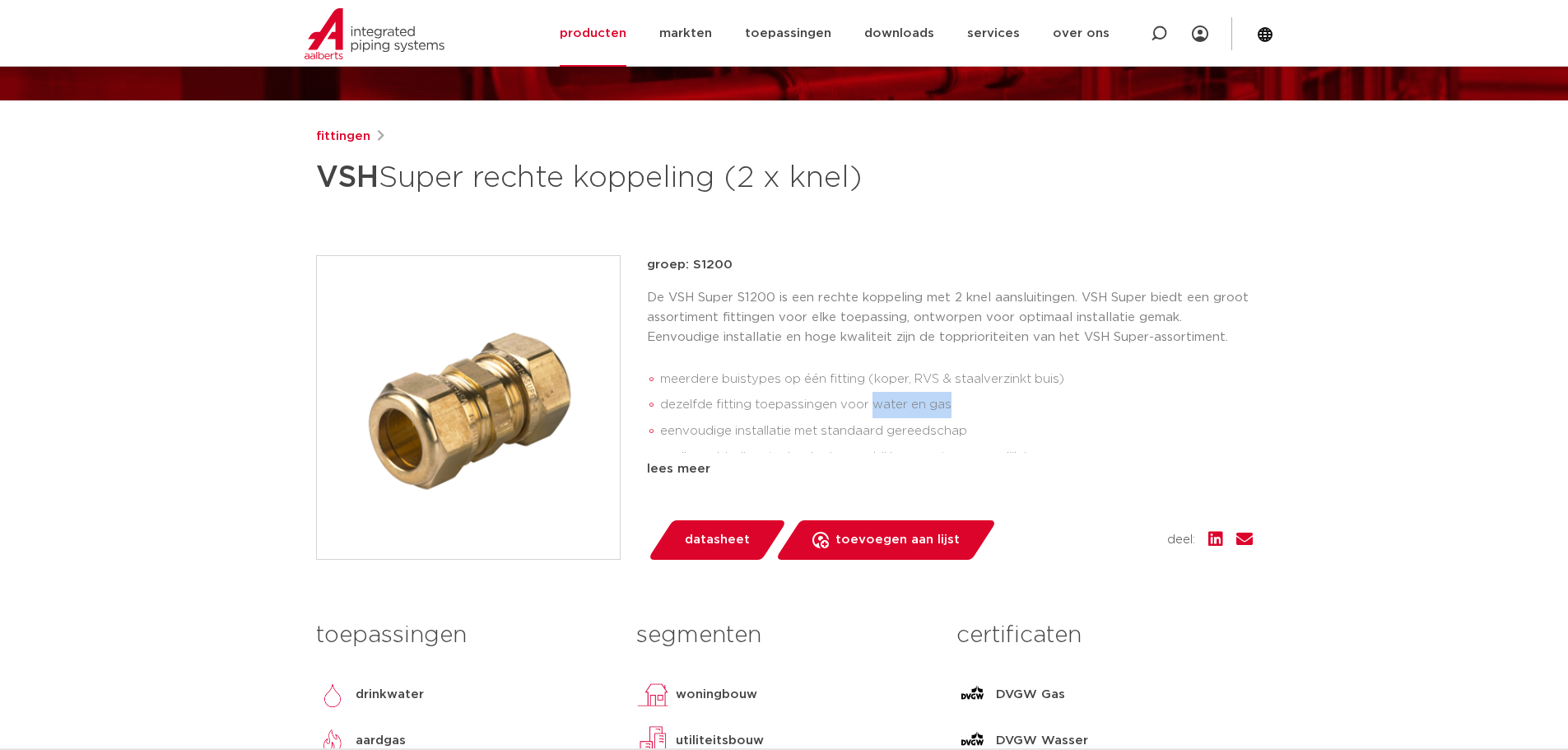
drag, startPoint x: 873, startPoint y: 401, endPoint x: 956, endPoint y: 400, distance: 83.0
click at [956, 400] on li "dezelfde fitting toepassingen voor water en gas" at bounding box center [956, 404] width 593 height 26
click at [744, 303] on p "De VSH Super S1200 is een rechte koppeling met 2 knel aansluitingen. VSH Super …" at bounding box center [950, 318] width 606 height 59
